Goal: Task Accomplishment & Management: Manage account settings

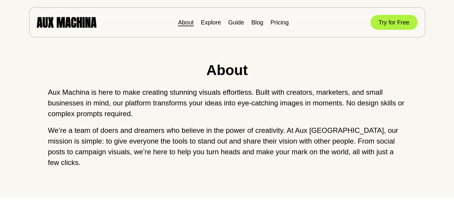
click at [57, 21] on img at bounding box center [67, 22] width 60 height 10
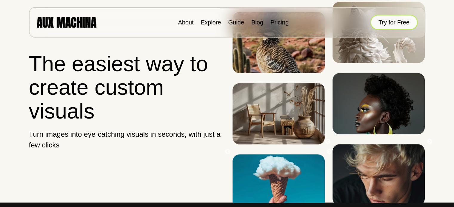
click at [399, 22] on button "Try for Free" at bounding box center [393, 22] width 47 height 15
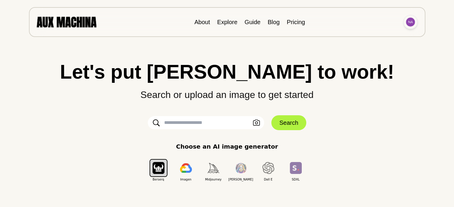
click at [409, 20] on img at bounding box center [410, 22] width 9 height 9
click at [375, 37] on li "Dashboard" at bounding box center [388, 35] width 60 height 13
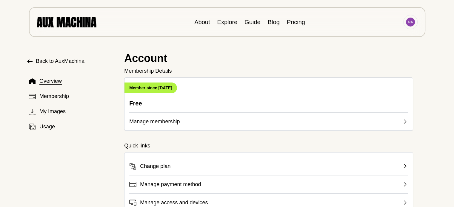
scroll to position [30, 0]
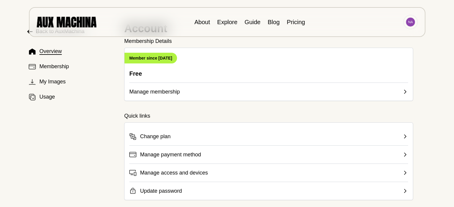
click at [167, 93] on span "Manage membership" at bounding box center [154, 92] width 50 height 8
click at [160, 135] on span "Change plan" at bounding box center [155, 136] width 30 height 8
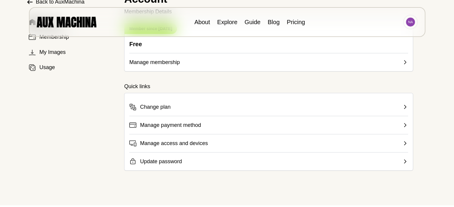
scroll to position [60, 0]
click at [188, 125] on span "Manage payment method" at bounding box center [170, 125] width 61 height 8
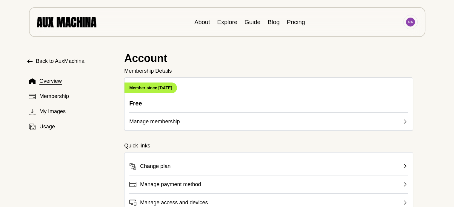
click at [184, 121] on button "Manage membership" at bounding box center [268, 118] width 278 height 13
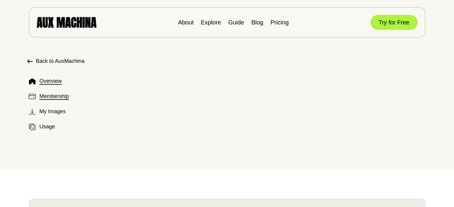
click at [50, 97] on span "Membership" at bounding box center [54, 96] width 30 height 8
click at [47, 129] on span "Usage" at bounding box center [47, 127] width 16 height 8
click at [284, 21] on link "Pricing" at bounding box center [279, 22] width 18 height 7
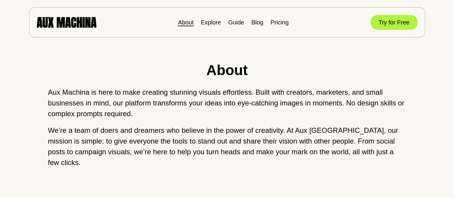
click at [54, 14] on div "About Explore Guide Blog Pricing Try for Free" at bounding box center [227, 22] width 396 height 30
click at [58, 22] on img at bounding box center [67, 22] width 60 height 10
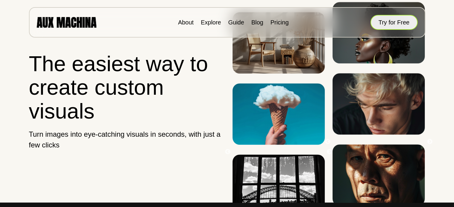
click at [390, 24] on button "Try for Free" at bounding box center [393, 22] width 47 height 15
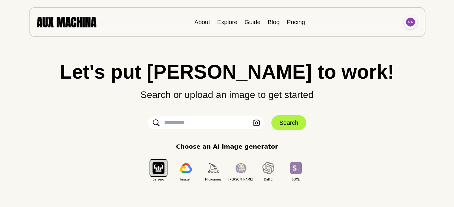
click at [411, 23] on img at bounding box center [410, 22] width 9 height 9
click at [387, 34] on li "Dashboard" at bounding box center [388, 35] width 60 height 13
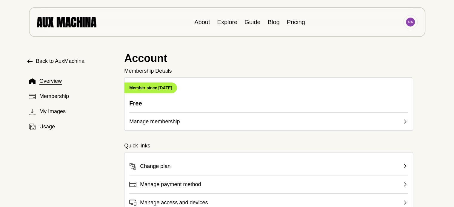
click at [182, 167] on button "Change plan" at bounding box center [268, 163] width 278 height 13
click at [175, 121] on span "Manage membership" at bounding box center [154, 121] width 50 height 8
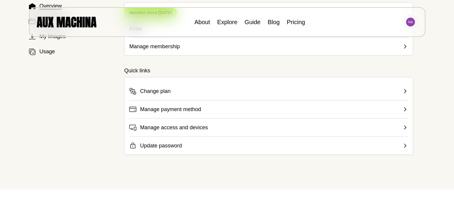
scroll to position [89, 0]
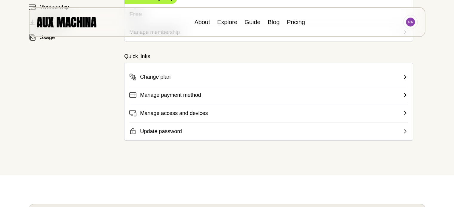
click at [160, 113] on span "Manage access and devices" at bounding box center [174, 113] width 68 height 8
click at [167, 132] on span "Update password" at bounding box center [161, 131] width 42 height 8
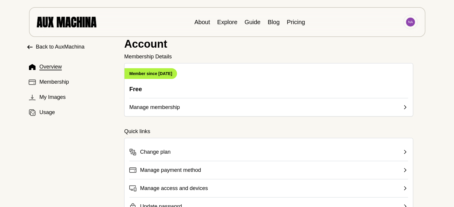
scroll to position [0, 0]
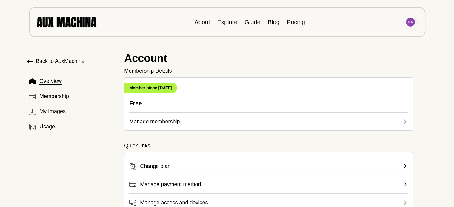
click at [134, 105] on p "Free" at bounding box center [268, 103] width 278 height 8
click at [64, 97] on span "Membership" at bounding box center [54, 96] width 30 height 8
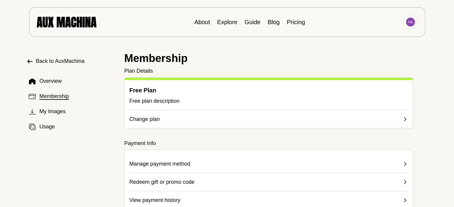
click at [183, 120] on button "Change plan" at bounding box center [268, 116] width 278 height 13
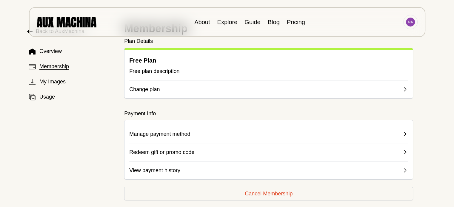
click at [166, 72] on p "Free plan description" at bounding box center [268, 71] width 278 height 8
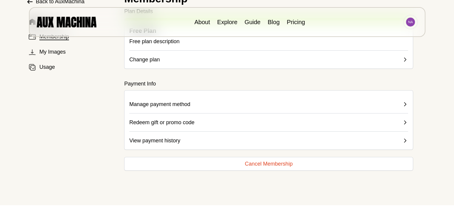
click at [284, 165] on button "Cancel Membership" at bounding box center [268, 164] width 289 height 14
click at [284, 162] on button "Cancel Membership" at bounding box center [268, 164] width 289 height 14
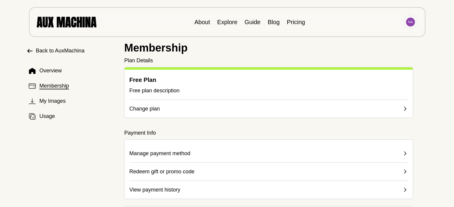
scroll to position [0, 0]
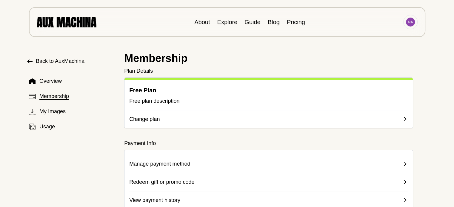
click at [177, 120] on button "Change plan" at bounding box center [268, 116] width 278 height 13
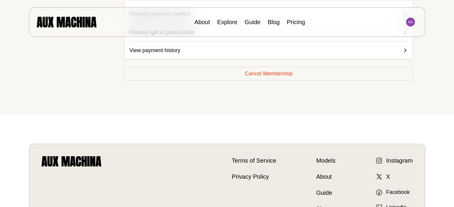
scroll to position [149, 0]
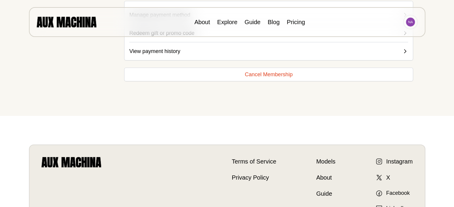
click at [272, 76] on button "Cancel Membership" at bounding box center [268, 75] width 289 height 14
